Goal: Information Seeking & Learning: Learn about a topic

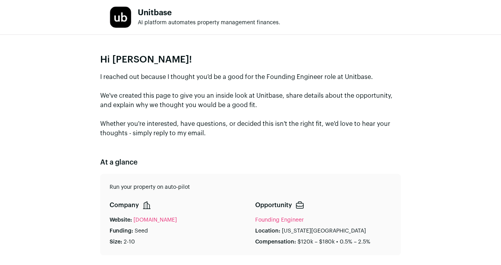
type media-captions-menu "sb:en:English%20CC"
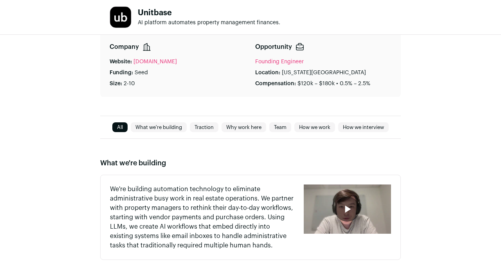
scroll to position [160, 0]
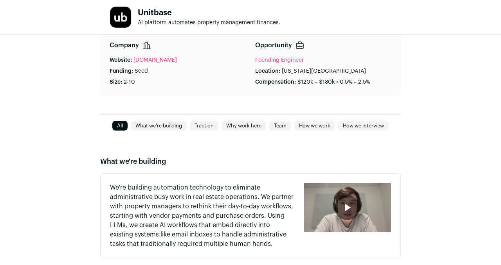
click at [273, 129] on link "Team" at bounding box center [280, 125] width 22 height 9
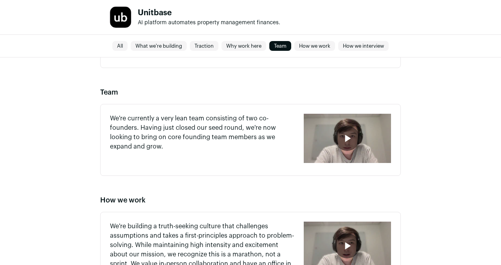
scroll to position [612, 0]
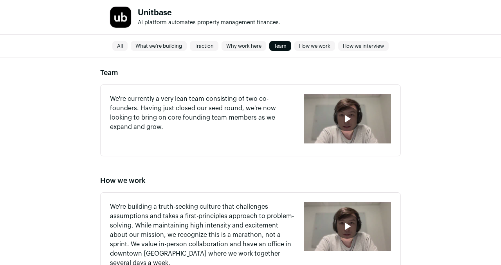
click at [343, 123] on icon "button" at bounding box center [347, 119] width 13 height 13
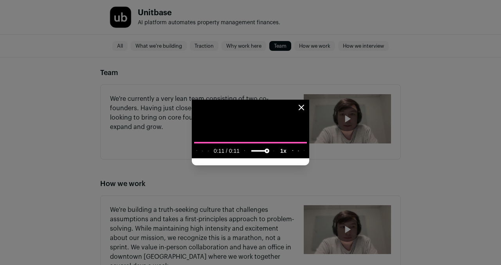
click at [303, 105] on icon "Close modal" at bounding box center [301, 107] width 5 height 5
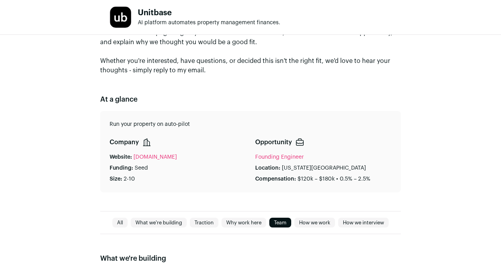
click at [116, 224] on link "All" at bounding box center [119, 222] width 15 height 9
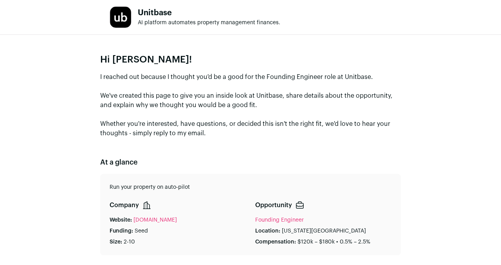
scroll to position [163, 0]
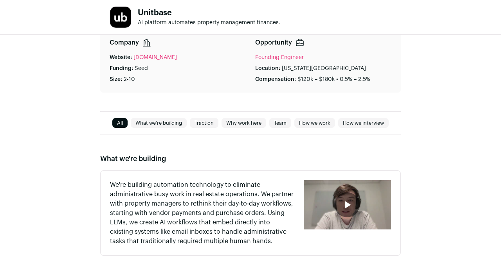
click at [303, 203] on div "button" at bounding box center [346, 204] width 87 height 49
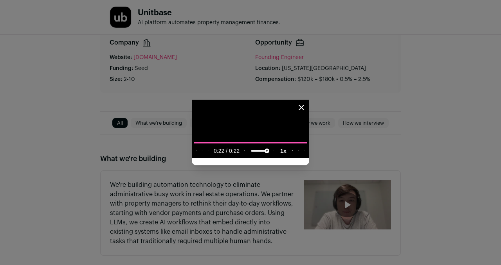
click at [306, 103] on icon "Close modal" at bounding box center [300, 107] width 9 height 9
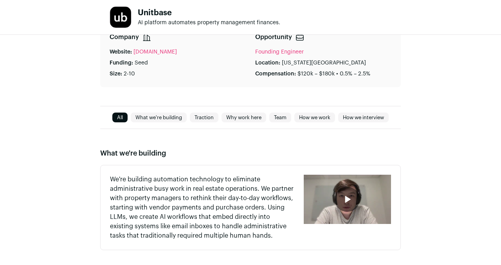
scroll to position [170, 0]
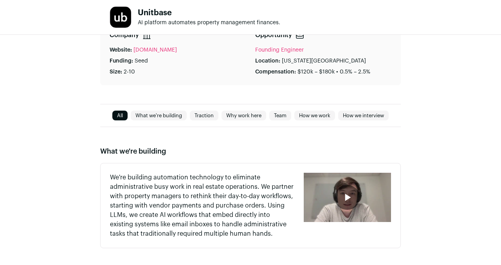
click at [152, 47] on link "[DOMAIN_NAME]" at bounding box center [154, 50] width 43 height 8
click at [171, 116] on link "What we're building" at bounding box center [159, 115] width 56 height 9
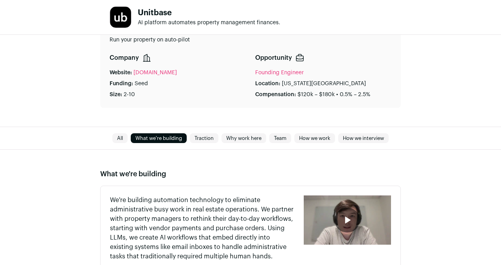
scroll to position [0, 0]
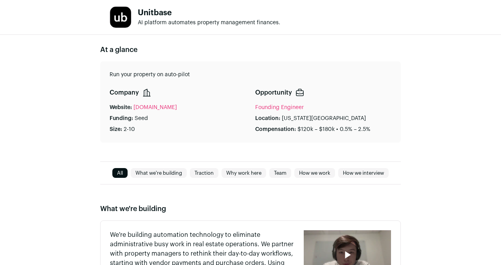
scroll to position [113, 0]
